Goal: Task Accomplishment & Management: Manage account settings

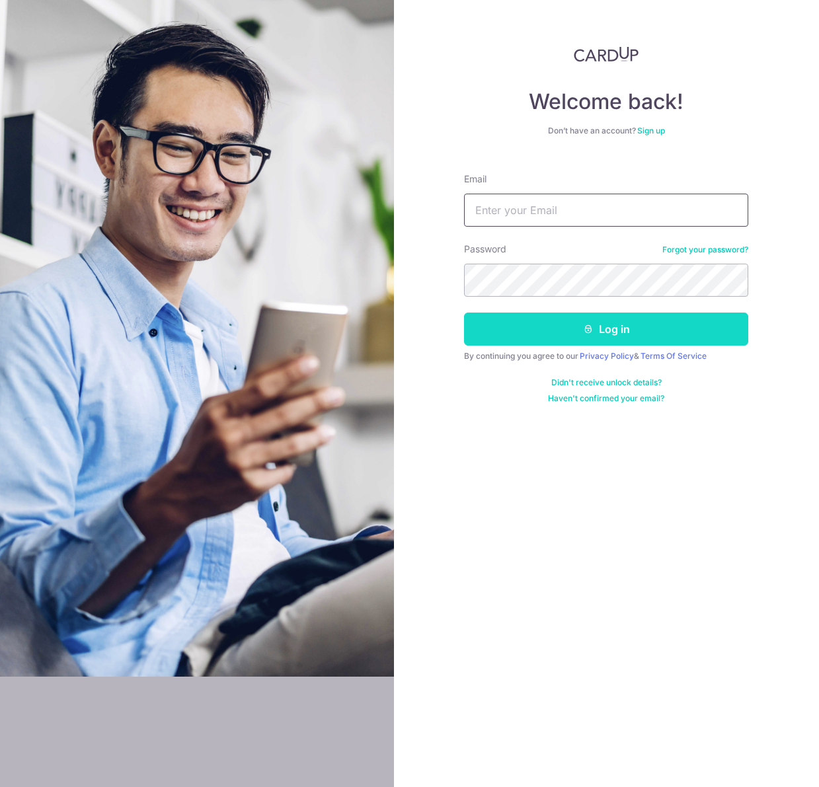
type input "[EMAIL_ADDRESS][DOMAIN_NAME]"
click at [577, 321] on button "Log in" at bounding box center [606, 329] width 284 height 33
